Goal: Task Accomplishment & Management: Manage account settings

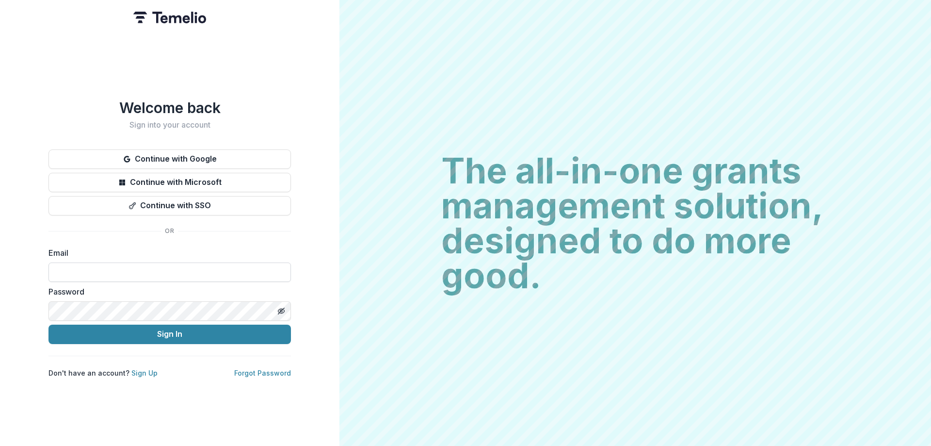
click at [136, 262] on input at bounding box center [169, 271] width 242 height 19
type input "**********"
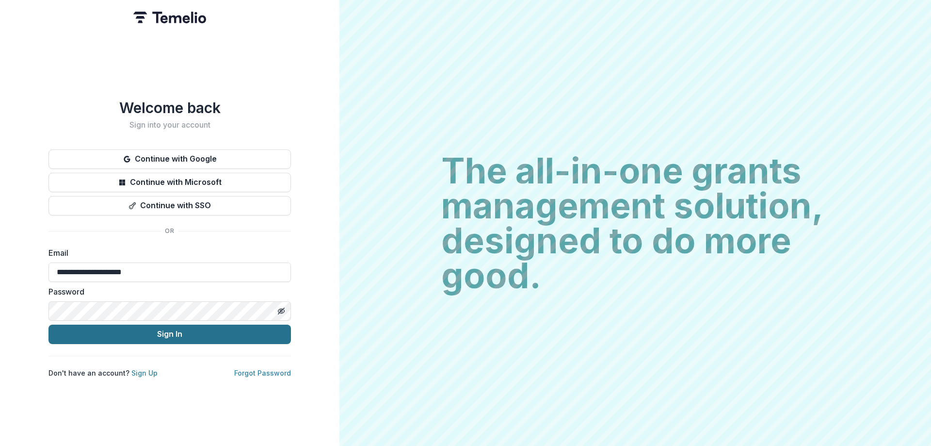
click at [149, 324] on button "Sign In" at bounding box center [169, 333] width 242 height 19
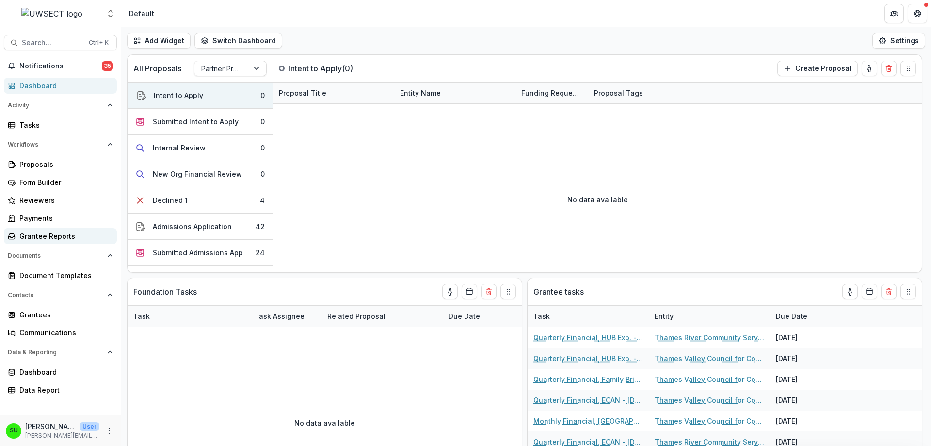
click at [39, 237] on div "Grantee Reports" at bounding box center [64, 236] width 90 height 10
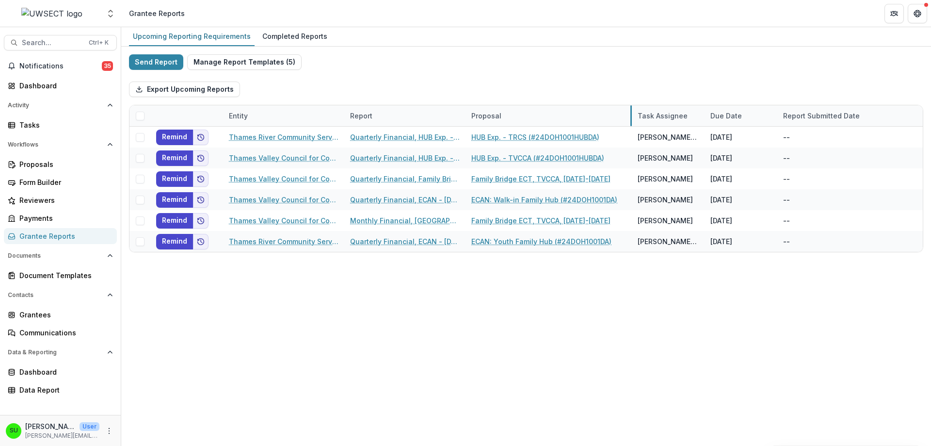
drag, startPoint x: 585, startPoint y: 113, endPoint x: 630, endPoint y: 111, distance: 45.1
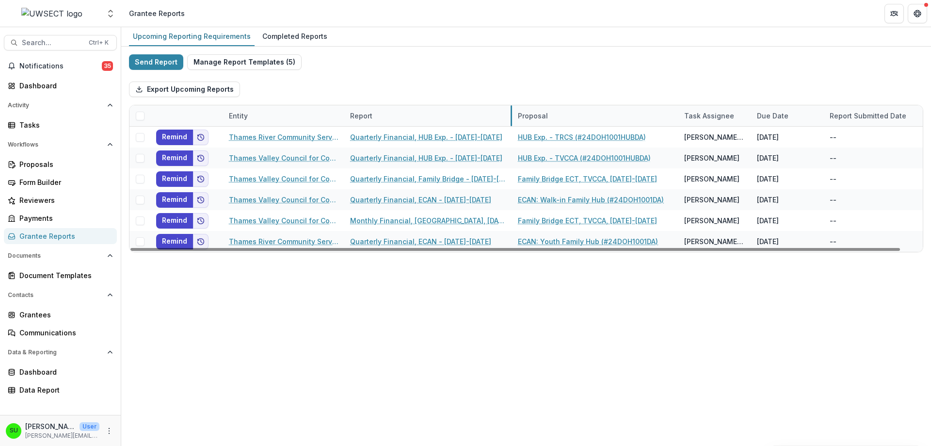
drag, startPoint x: 465, startPoint y: 112, endPoint x: 511, endPoint y: 116, distance: 46.8
click at [398, 340] on div "Upcoming Reporting Requirements Completed Reports Send Report Manage Report Tem…" at bounding box center [526, 236] width 810 height 419
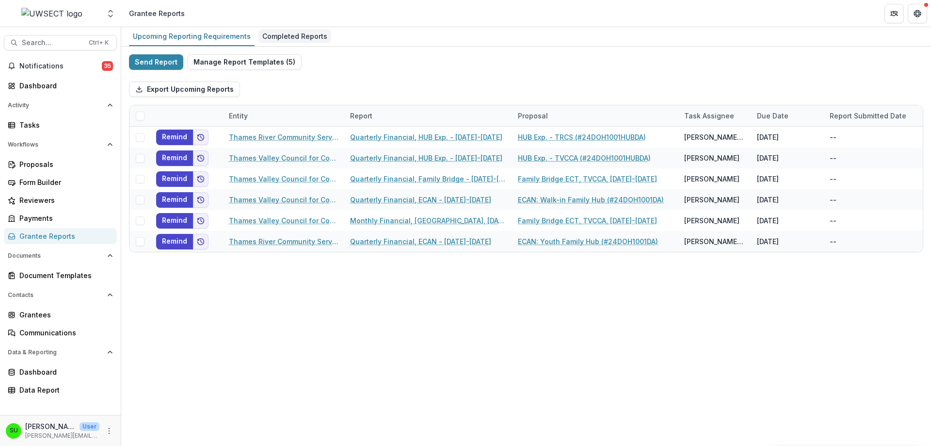
click at [288, 32] on div "Completed Reports" at bounding box center [295, 36] width 73 height 14
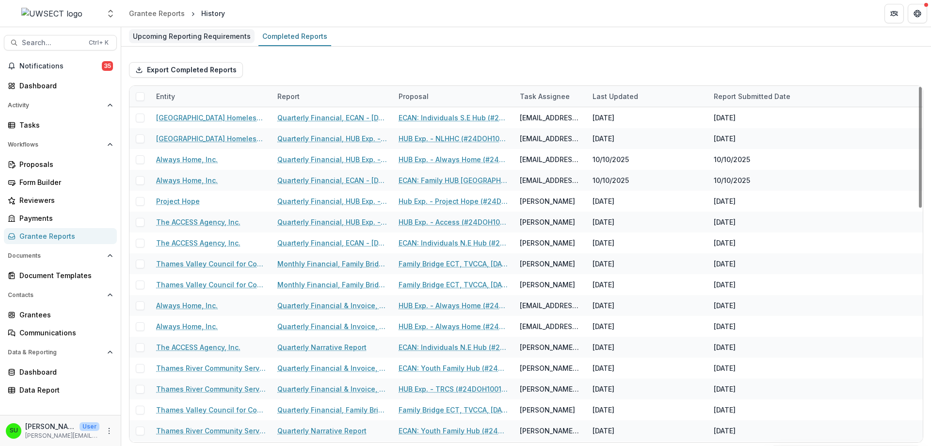
click at [192, 38] on div "Upcoming Reporting Requirements" at bounding box center [192, 36] width 126 height 14
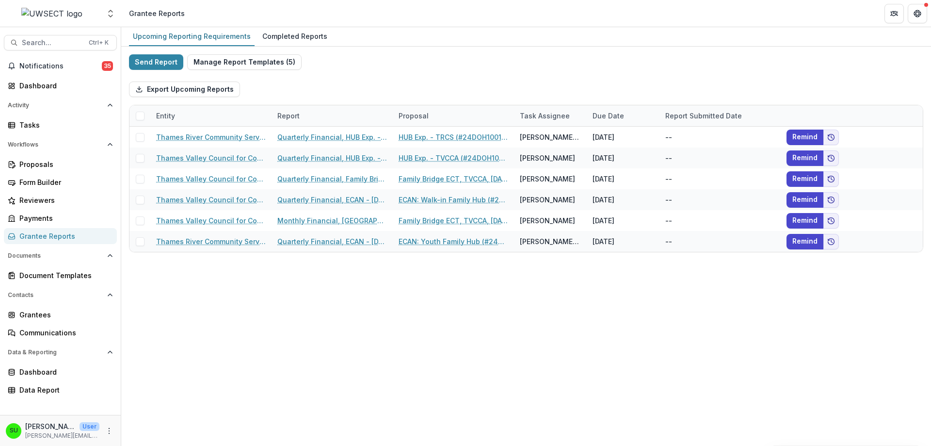
click at [530, 55] on div "Send Report Manage Report Templates ( 5 ) Export Upcoming Reports Entity Report…" at bounding box center [526, 153] width 794 height 198
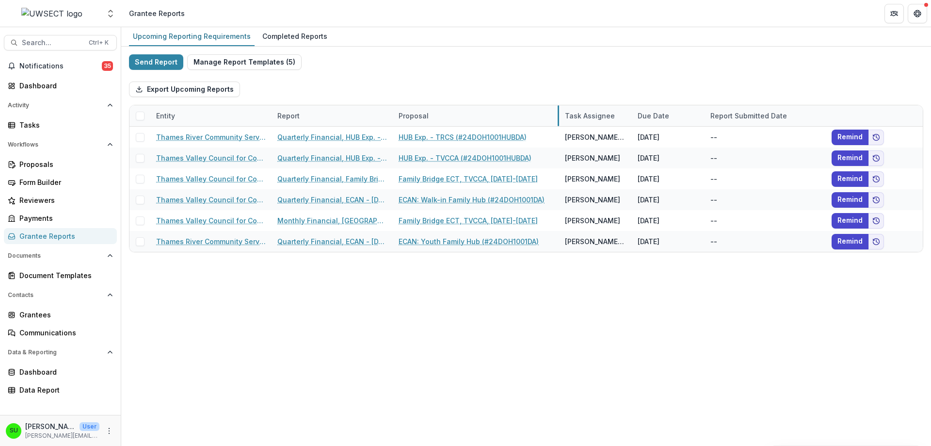
drag, startPoint x: 513, startPoint y: 117, endPoint x: 558, endPoint y: 119, distance: 45.1
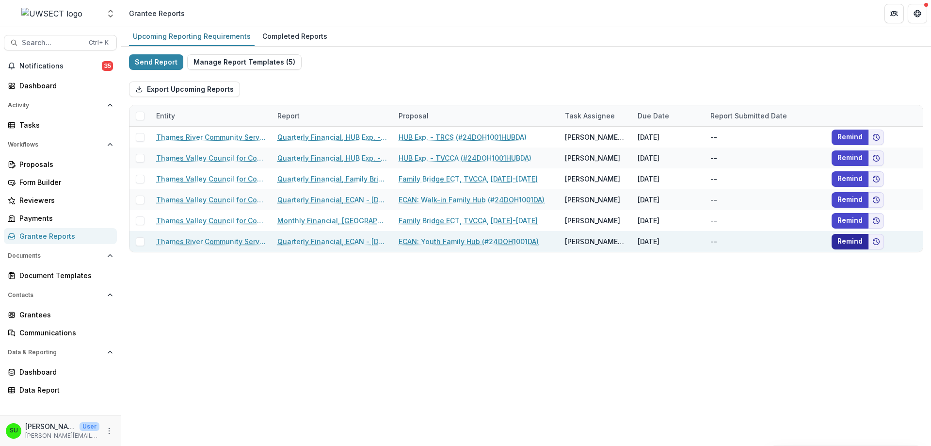
click at [851, 245] on button "Remind" at bounding box center [850, 242] width 37 height 16
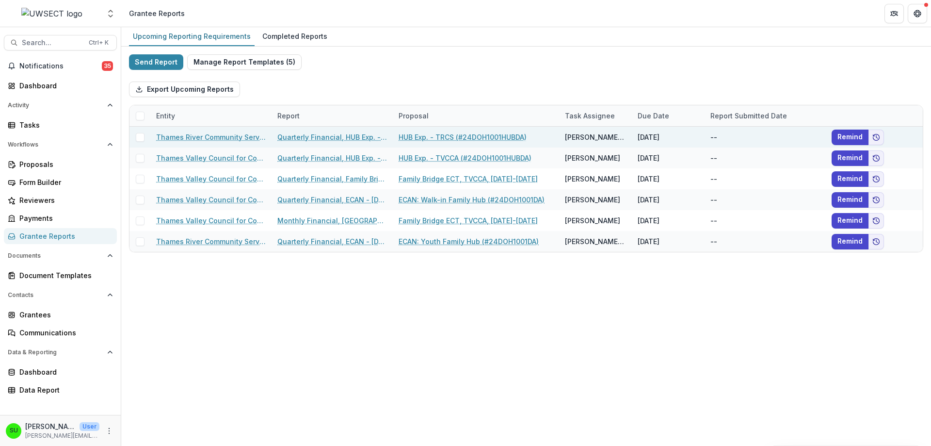
click at [139, 135] on span at bounding box center [140, 137] width 9 height 9
click at [291, 91] on button "Bulk Actions ( 1 )" at bounding box center [285, 89] width 75 height 16
click at [468, 72] on div "Send Report Manage Report Templates ( 5 ) Export Upcoming Reports Bulk Actions …" at bounding box center [526, 153] width 794 height 198
click at [141, 137] on polyline at bounding box center [140, 137] width 4 height 4
click at [313, 139] on link "Quarterly Financial, HUB Exp. - [DATE]-[DATE]" at bounding box center [332, 137] width 110 height 10
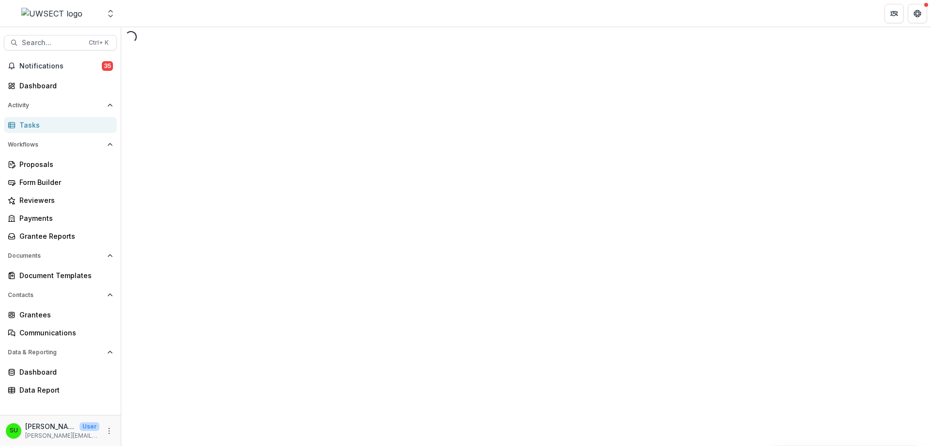
select select "********"
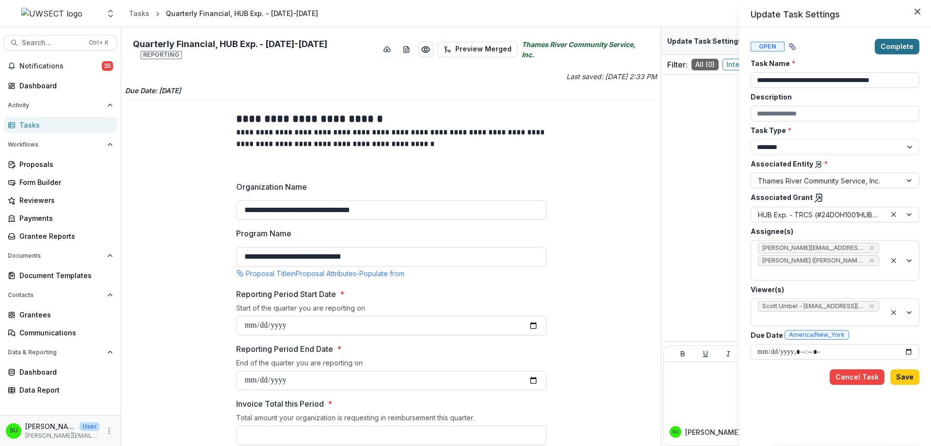
click at [899, 47] on button "Complete" at bounding box center [897, 47] width 45 height 16
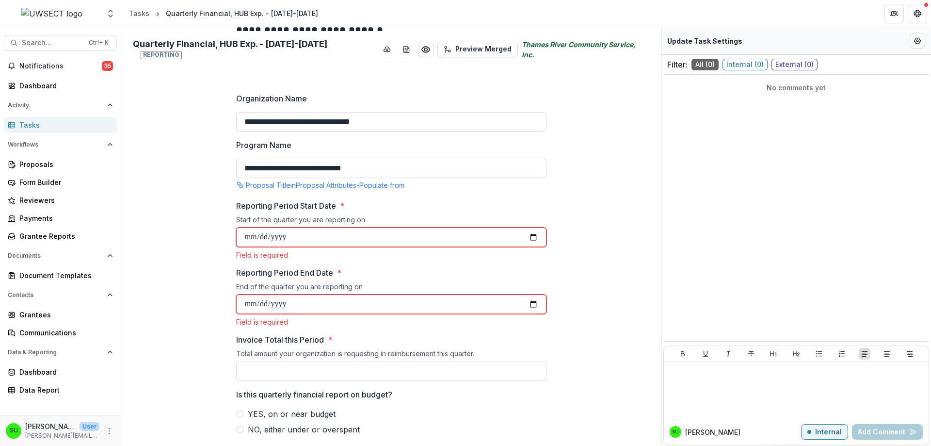
scroll to position [97, 0]
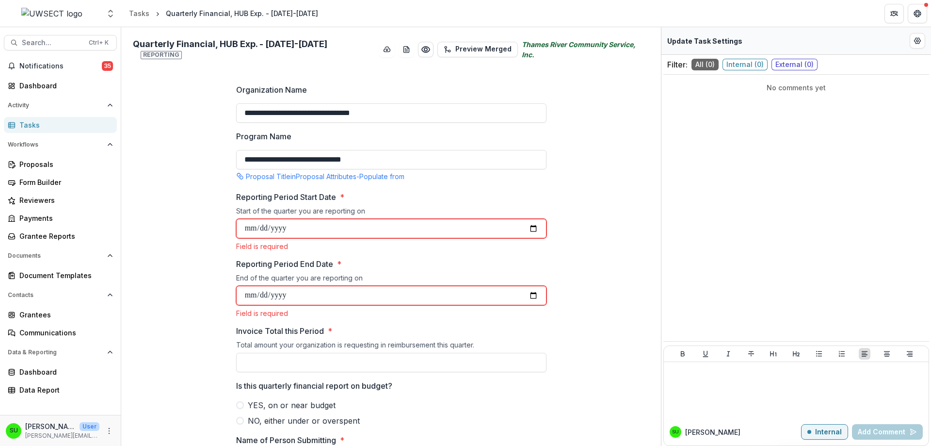
click at [371, 222] on input "Reporting Period Start Date *" at bounding box center [391, 228] width 310 height 19
click at [630, 241] on div "**********" at bounding box center [391, 409] width 532 height 804
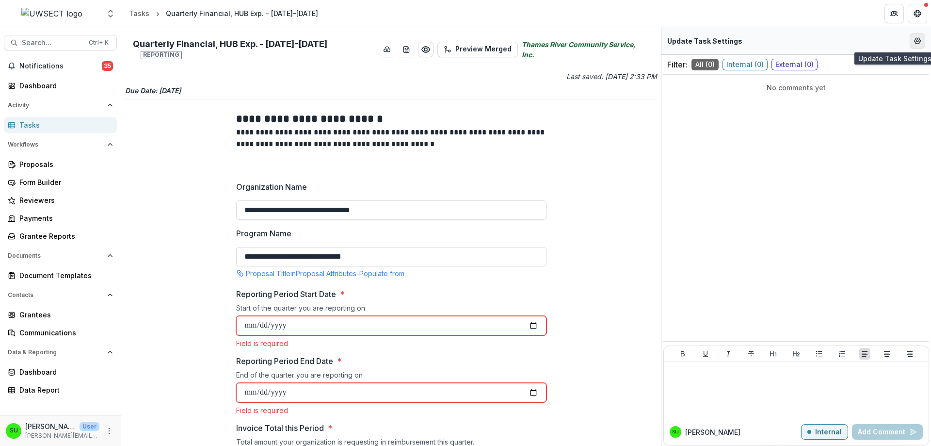
click at [915, 39] on icon "Edit Form Settings" at bounding box center [918, 41] width 8 height 8
select select "********"
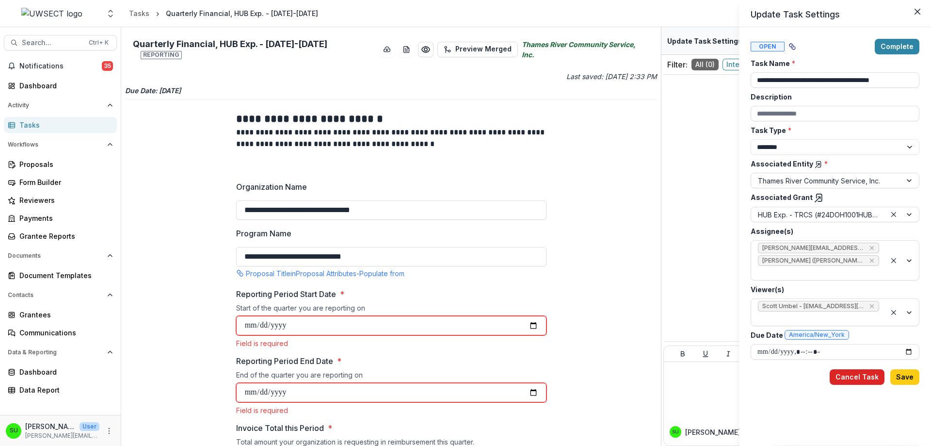
click at [856, 369] on button "Cancel Task" at bounding box center [857, 377] width 55 height 16
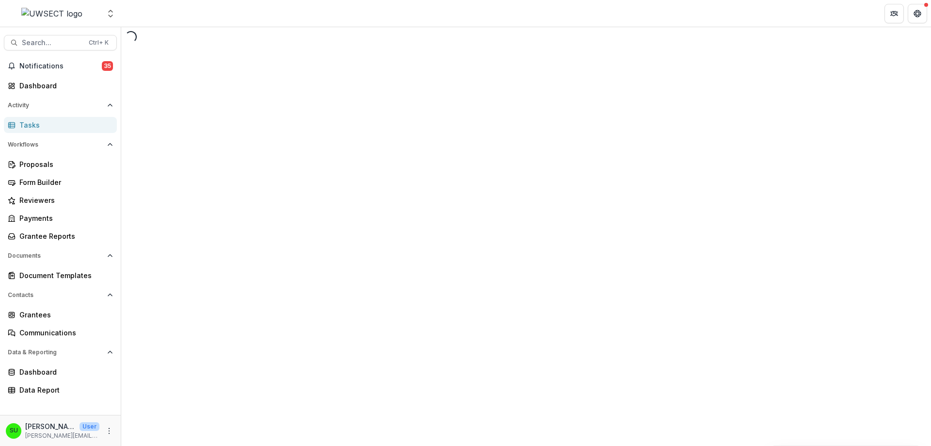
select select "********"
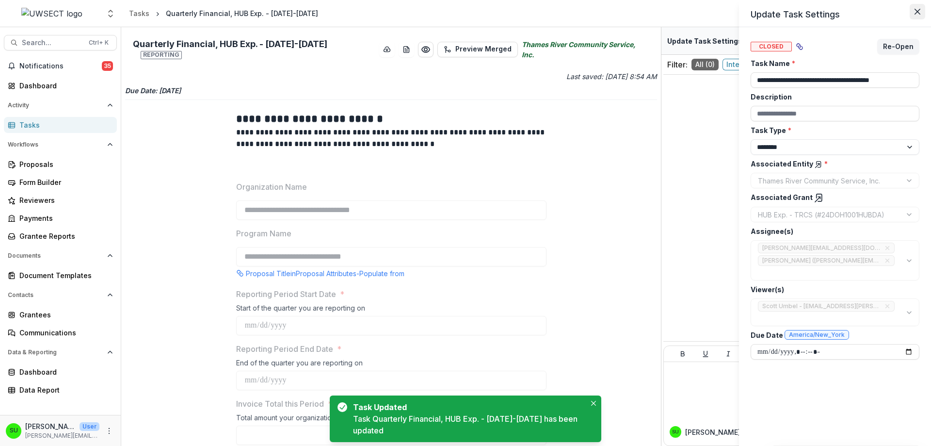
click at [921, 13] on button "Close" at bounding box center [918, 12] width 16 height 16
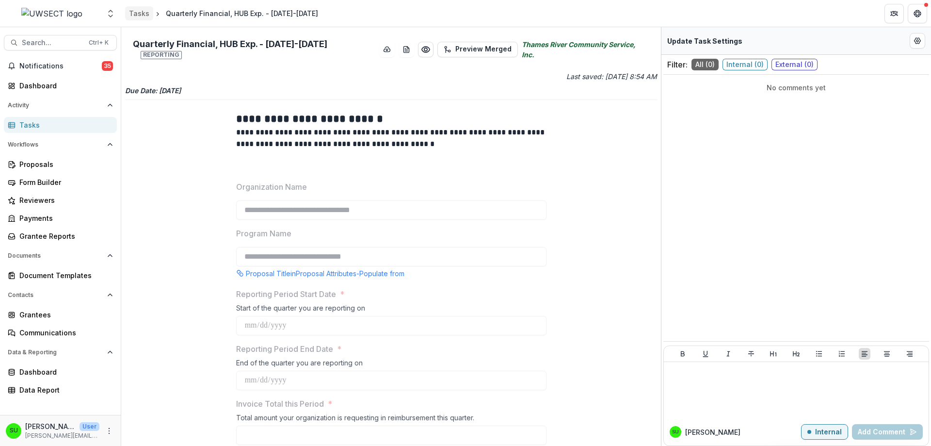
click at [143, 10] on div "Tasks" at bounding box center [139, 13] width 20 height 10
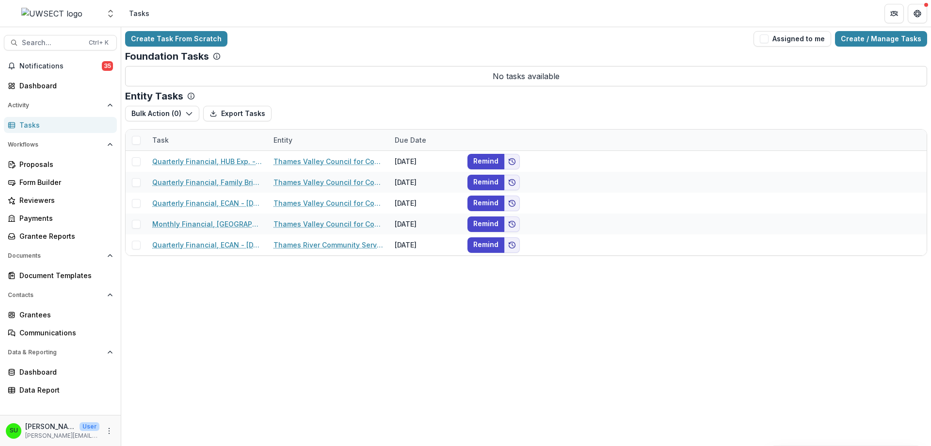
click at [363, 104] on div "Entity Tasks Bulk Action ( 0 ) Export Tasks Bulk Cancel ( 0 ) Task Entity Due D…" at bounding box center [526, 172] width 802 height 165
click at [44, 238] on div "Grantee Reports" at bounding box center [64, 236] width 90 height 10
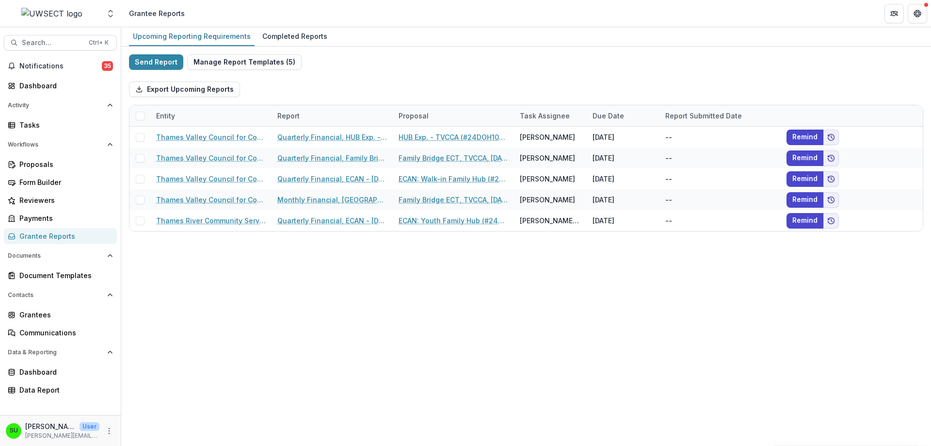
click at [379, 331] on div "Upcoming Reporting Requirements Completed Reports Send Report Manage Report Tem…" at bounding box center [526, 236] width 810 height 419
click at [351, 79] on div "Export Upcoming Reports" at bounding box center [526, 89] width 794 height 31
